Goal: Find specific page/section: Find specific page/section

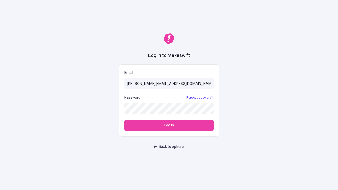
type input "[PERSON_NAME][EMAIL_ADDRESS][DOMAIN_NAME]"
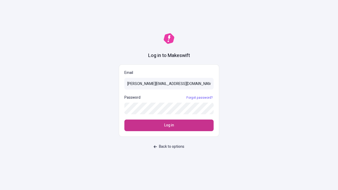
click at [169, 126] on span "Log in" at bounding box center [169, 126] width 10 height 6
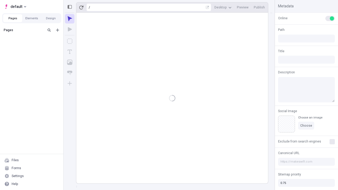
type input "/deep-link-taceo"
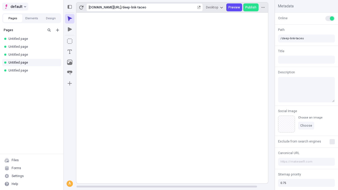
click at [15, 7] on span "default" at bounding box center [17, 6] width 12 height 6
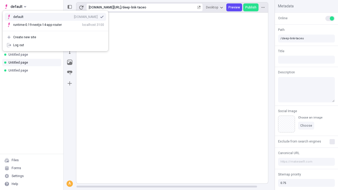
click at [74, 16] on div "[DOMAIN_NAME]" at bounding box center [86, 17] width 24 height 4
click at [51, 18] on button "Design" at bounding box center [50, 18] width 19 height 8
